Goal: Task Accomplishment & Management: Manage account settings

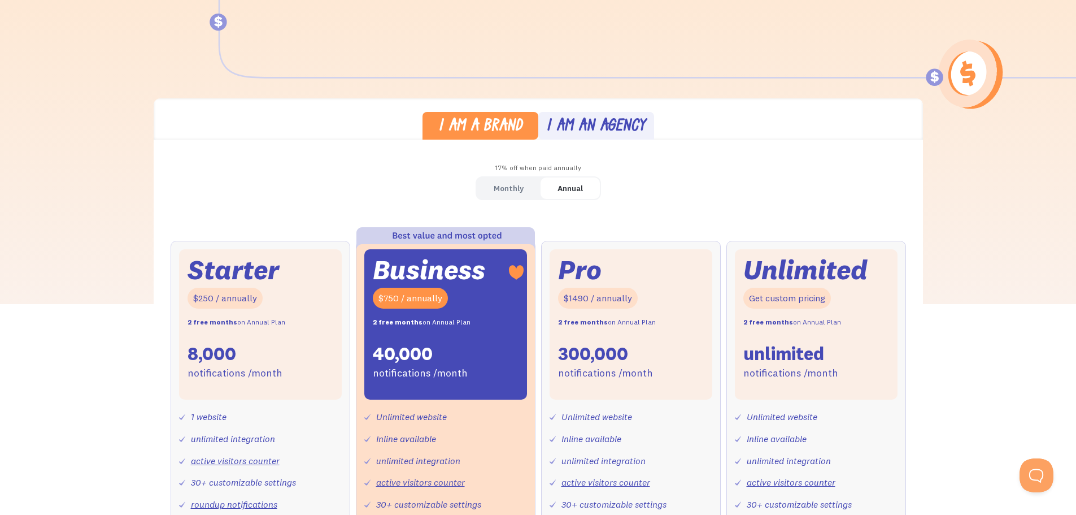
scroll to position [226, 0]
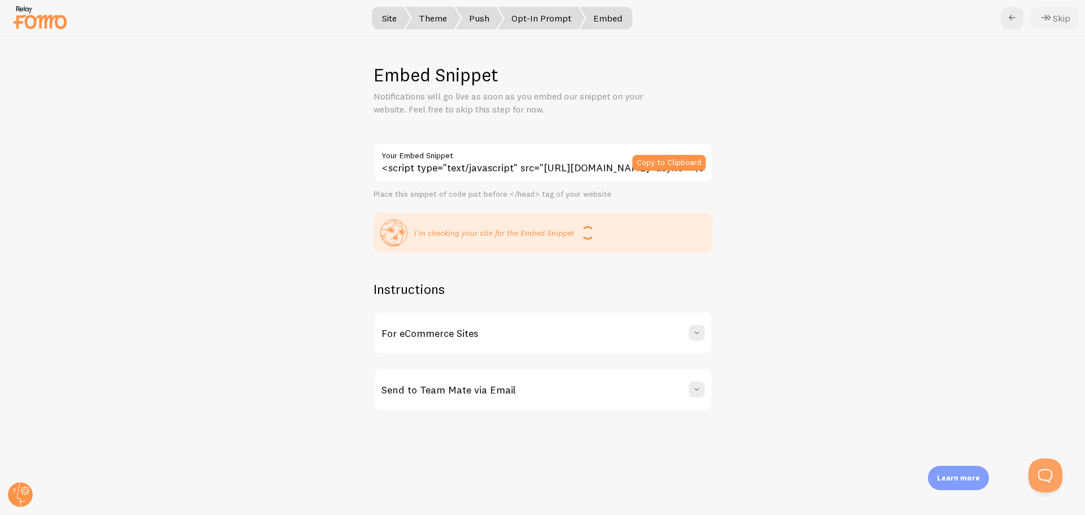
click at [1055, 16] on button "Skip" at bounding box center [1054, 18] width 48 height 23
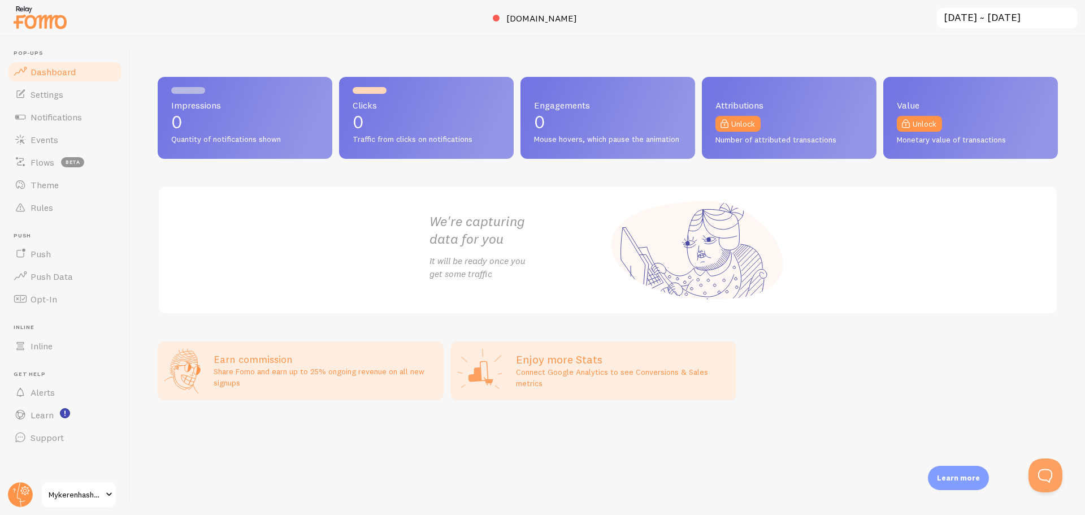
click at [86, 486] on link "Mykerenhashana" at bounding box center [79, 494] width 76 height 27
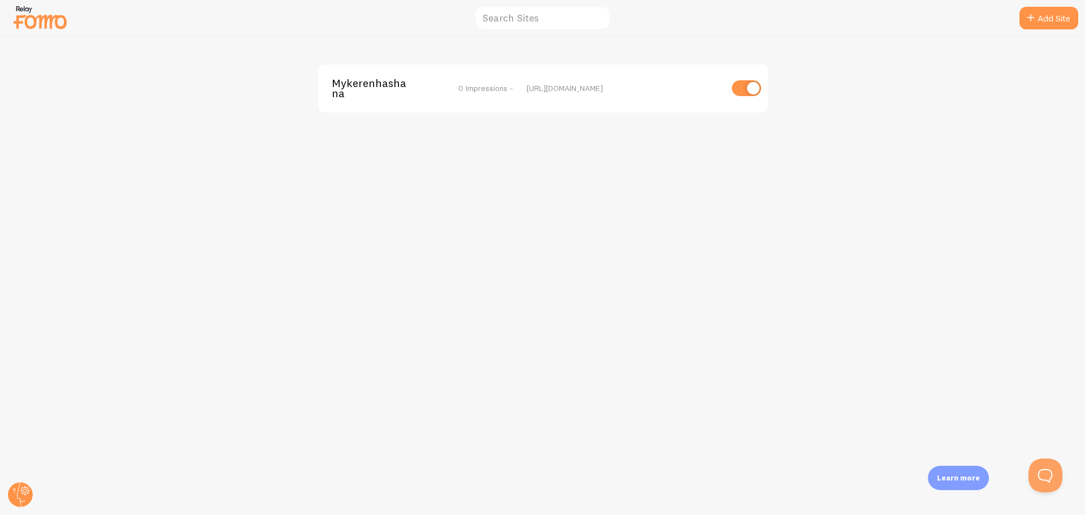
click at [482, 83] on span "0 Impressions -" at bounding box center [485, 88] width 55 height 10
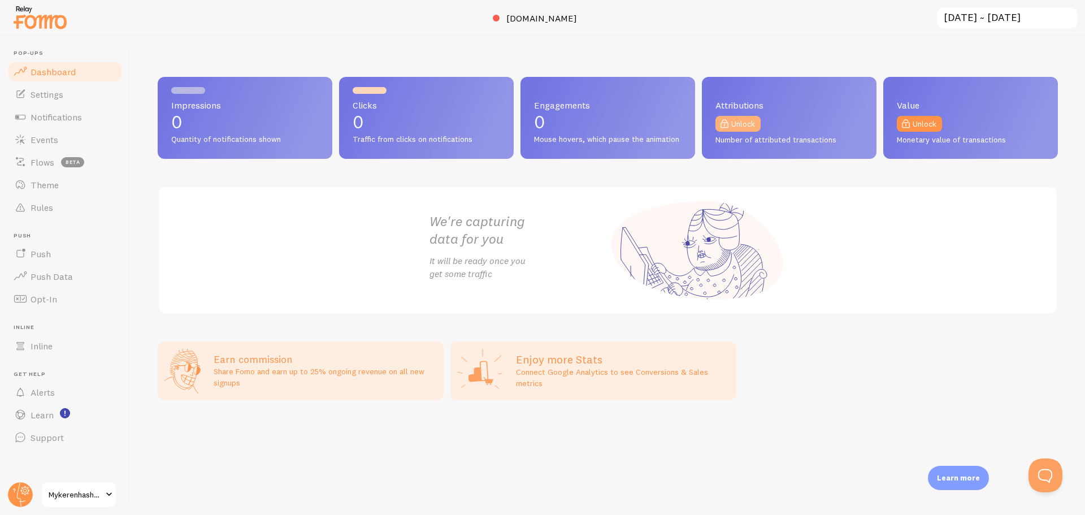
click at [725, 124] on span at bounding box center [724, 124] width 14 height 14
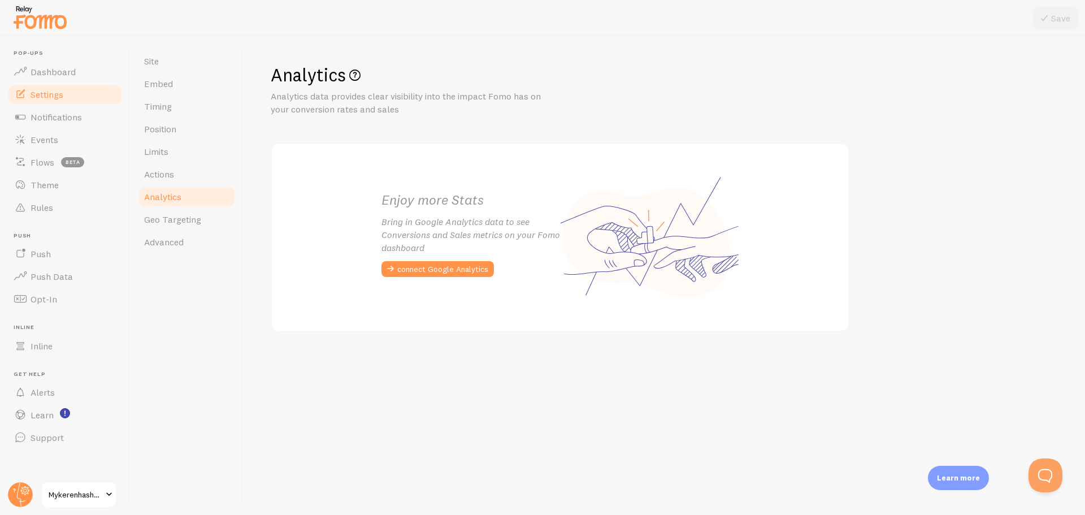
click at [185, 188] on link "Analytics" at bounding box center [186, 196] width 99 height 23
click at [79, 65] on link "Dashboard" at bounding box center [65, 71] width 116 height 23
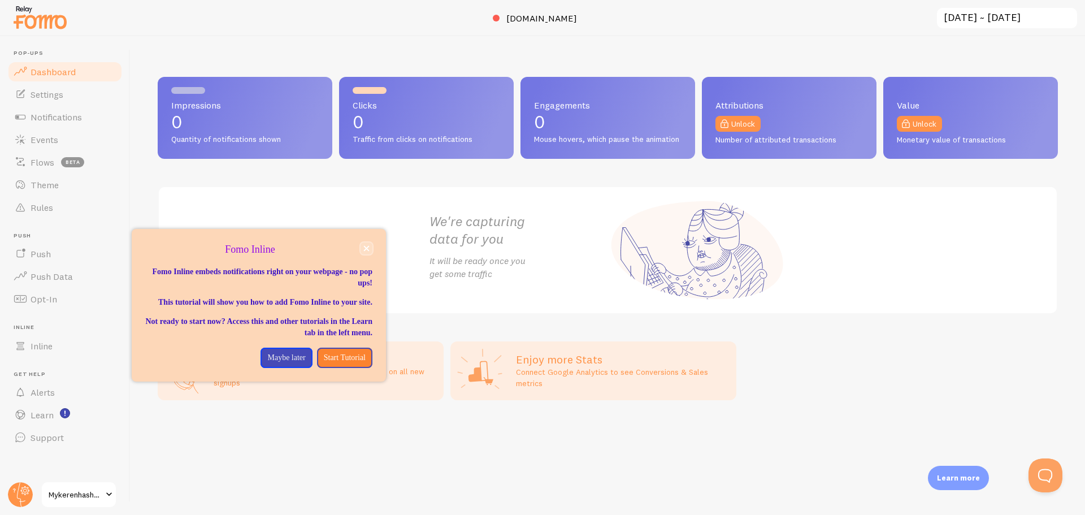
click at [369, 249] on button "close," at bounding box center [366, 248] width 12 height 12
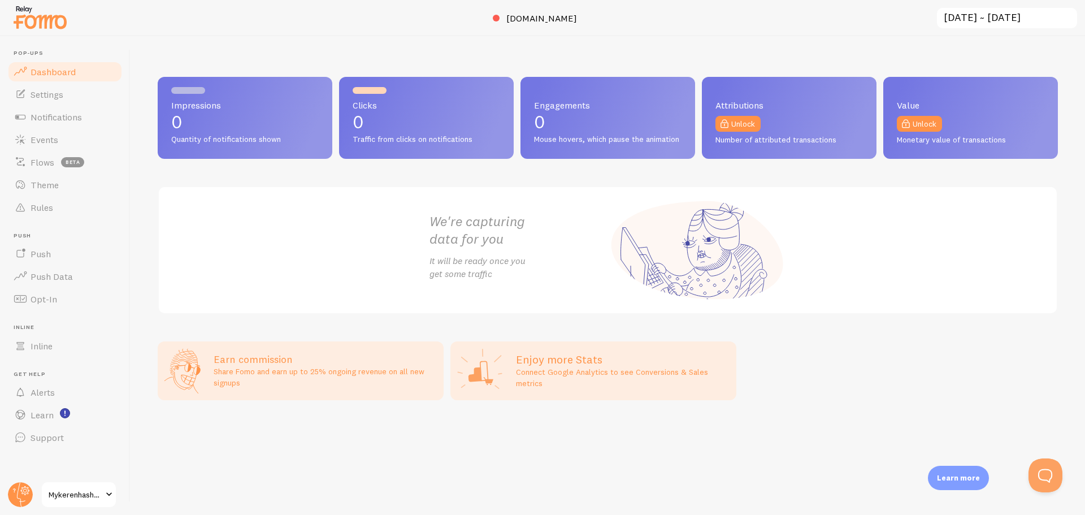
click at [233, 47] on div "Impressions 0 Quantity of notifications shown Clicks 0 Traffic from clicks on n…" at bounding box center [607, 275] width 954 height 478
click at [77, 127] on link "Notifications" at bounding box center [65, 117] width 116 height 23
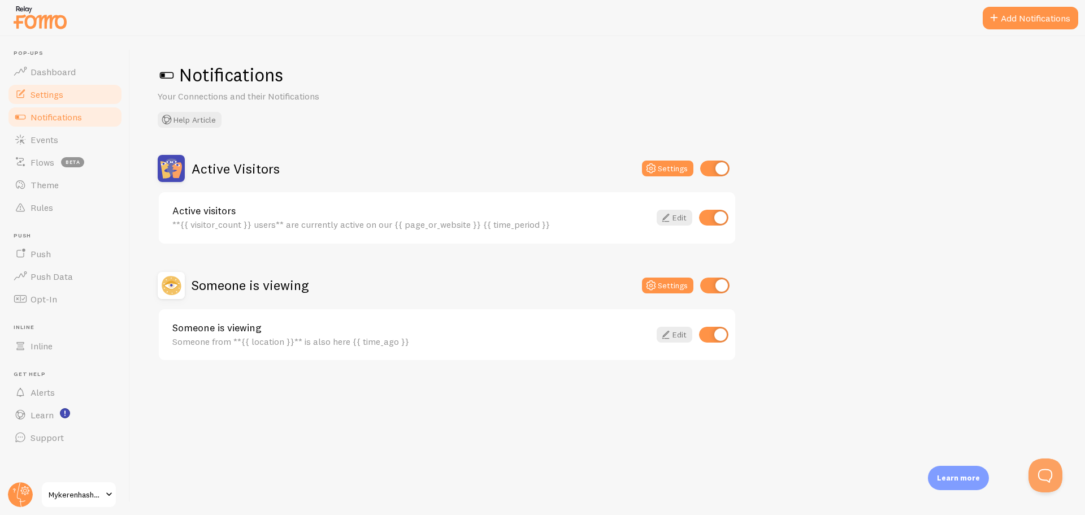
click at [64, 93] on link "Settings" at bounding box center [65, 94] width 116 height 23
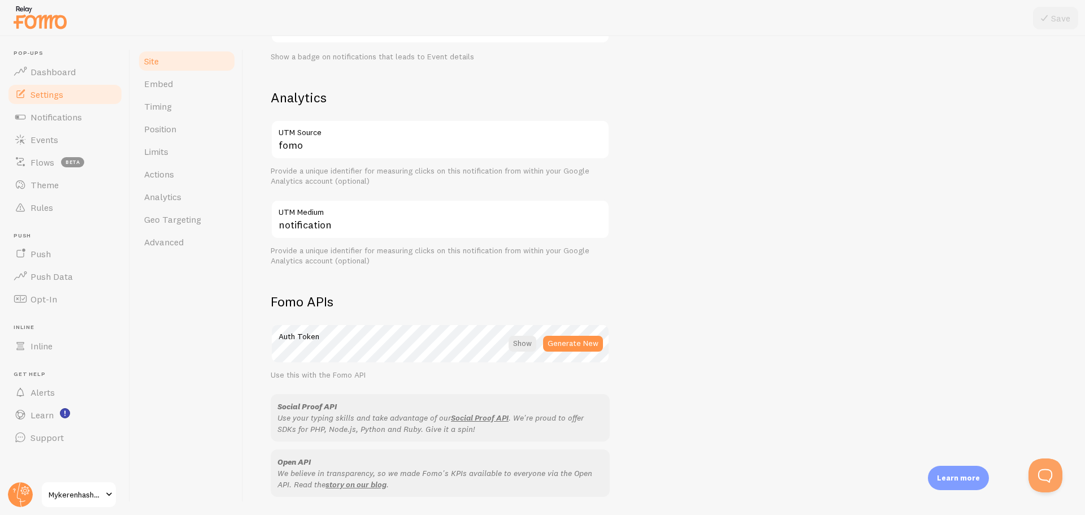
scroll to position [213, 0]
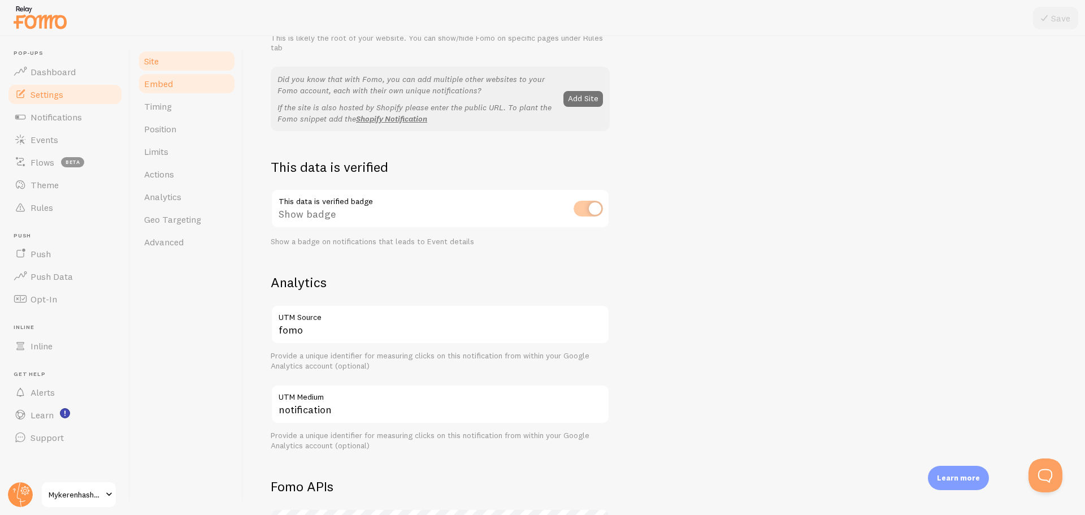
click at [194, 87] on link "Embed" at bounding box center [186, 83] width 99 height 23
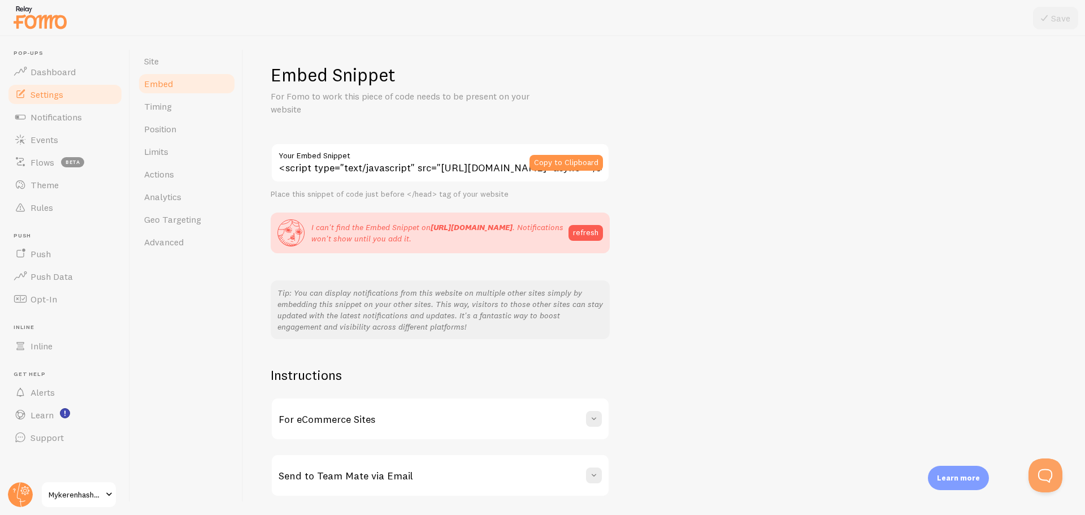
click at [63, 495] on span "Mykerenhashana" at bounding box center [76, 495] width 54 height 14
